Goal: Use online tool/utility: Utilize a website feature to perform a specific function

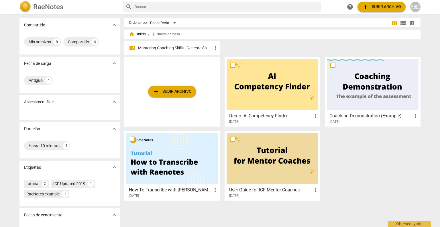
click at [167, 47] on p "Mastering Coaching Skills - Generación 31" at bounding box center [175, 48] width 74 height 6
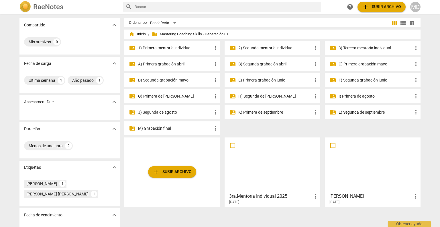
click at [354, 48] on p "3) Tercera mentoría individual" at bounding box center [376, 48] width 74 height 6
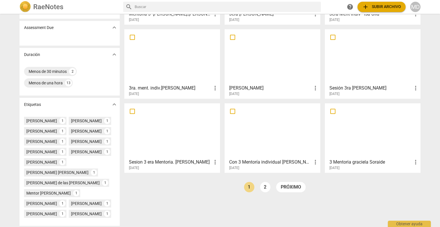
scroll to position [86, 0]
click at [180, 136] on div at bounding box center [172, 130] width 92 height 51
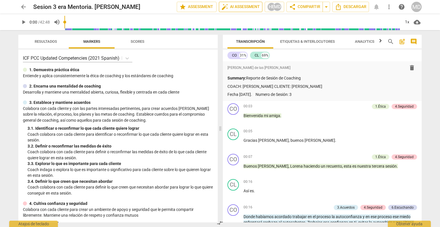
click at [241, 8] on span "auto_fix_high AI Assessment" at bounding box center [240, 6] width 38 height 7
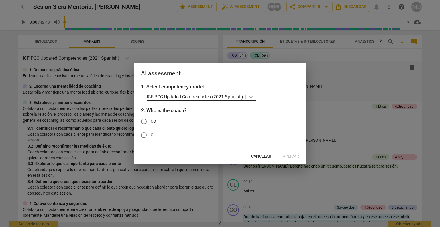
click at [254, 97] on icon at bounding box center [251, 97] width 6 height 6
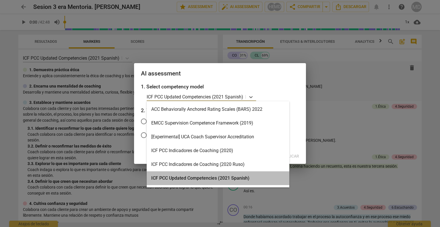
click at [202, 178] on div "ICF PCC Updated Competencies (2021 Spanish)" at bounding box center [218, 178] width 143 height 14
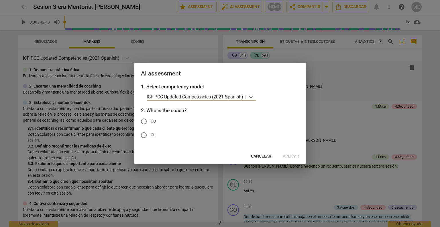
click at [145, 121] on input "CO" at bounding box center [144, 121] width 14 height 14
radio input "true"
click at [291, 156] on span "Aplicar" at bounding box center [291, 156] width 16 height 6
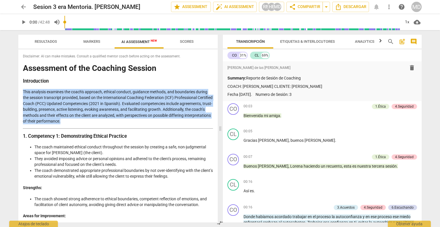
drag, startPoint x: 23, startPoint y: 91, endPoint x: 128, endPoint y: 121, distance: 109.0
click at [128, 121] on p "This analysis examines the coach's approach, ethical conduct, guidance methods,…" at bounding box center [118, 106] width 190 height 35
copy p "This analysis examines the coach's approach, ethical conduct, guidance methods,…"
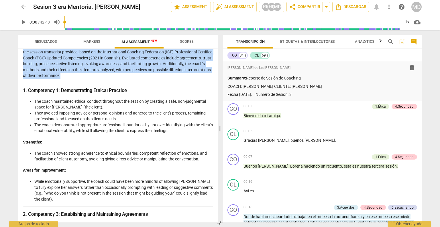
scroll to position [57, 0]
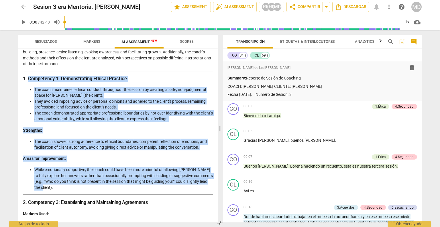
drag, startPoint x: 28, startPoint y: 78, endPoint x: 101, endPoint y: 186, distance: 130.7
copy div "Loremipsum 2: Dolorsitametc Adipisc Elitsedd Eiu tempo incididunt utlabor etdol…"
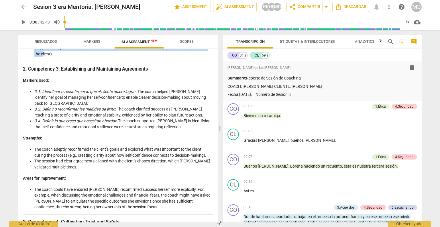
scroll to position [201, 0]
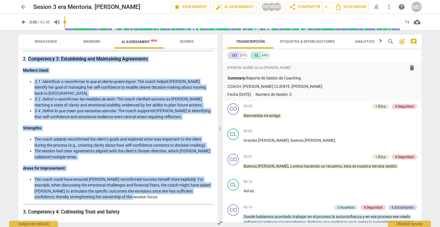
drag, startPoint x: 29, startPoint y: 58, endPoint x: 128, endPoint y: 198, distance: 171.6
copy div "Loremipsum 6: Dolorsitamet con Adipiscinge Seddoeiusm Tempori Utla: 5.2. Etdolo…"
